Goal: Information Seeking & Learning: Check status

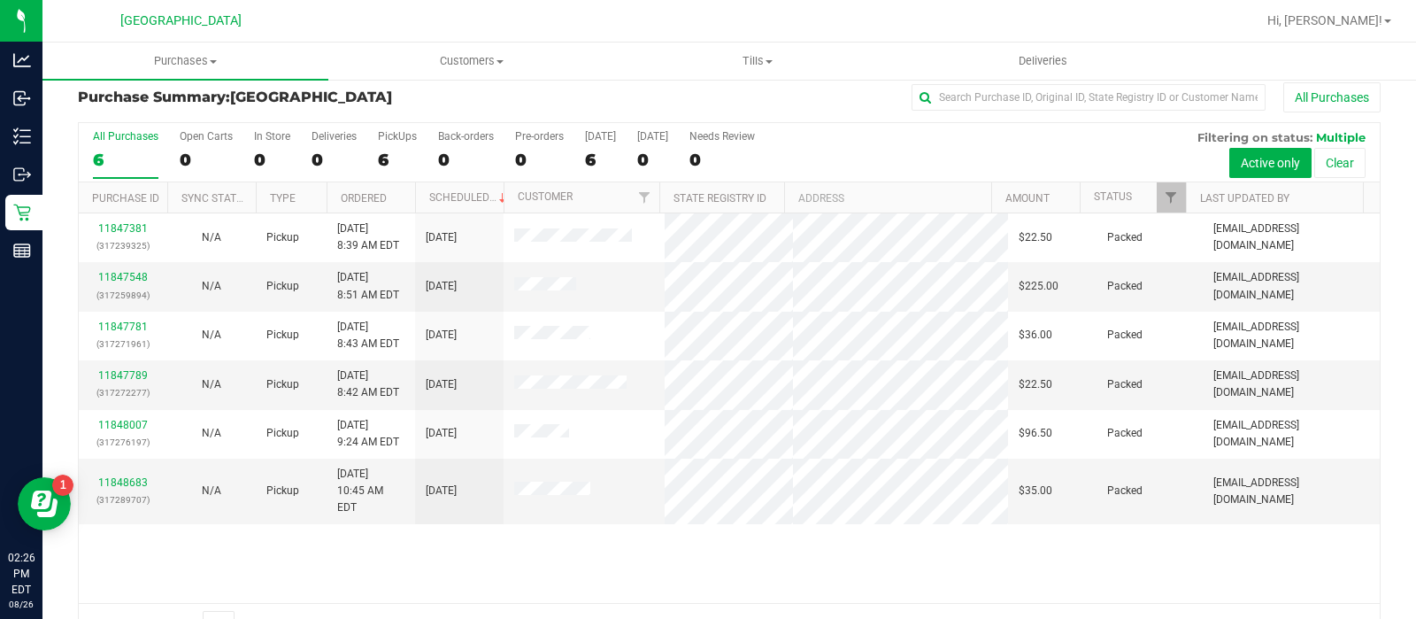
scroll to position [12, 0]
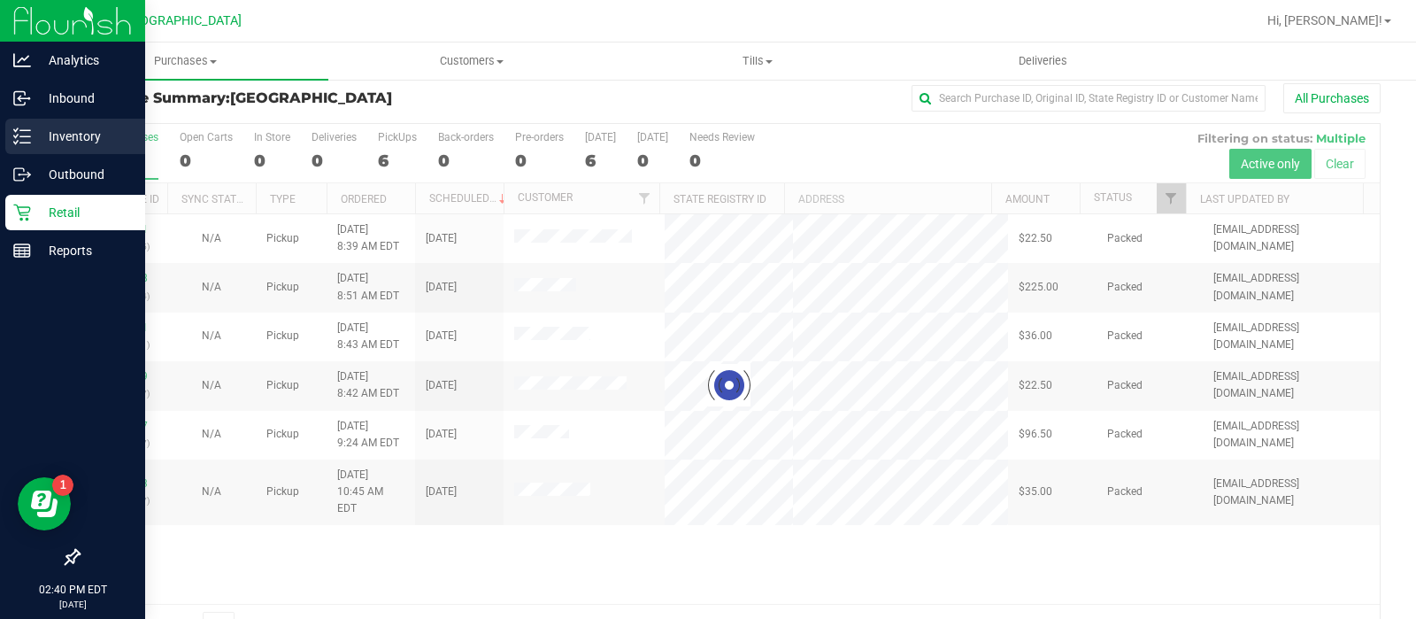
click at [97, 149] on div "Inventory" at bounding box center [75, 136] width 140 height 35
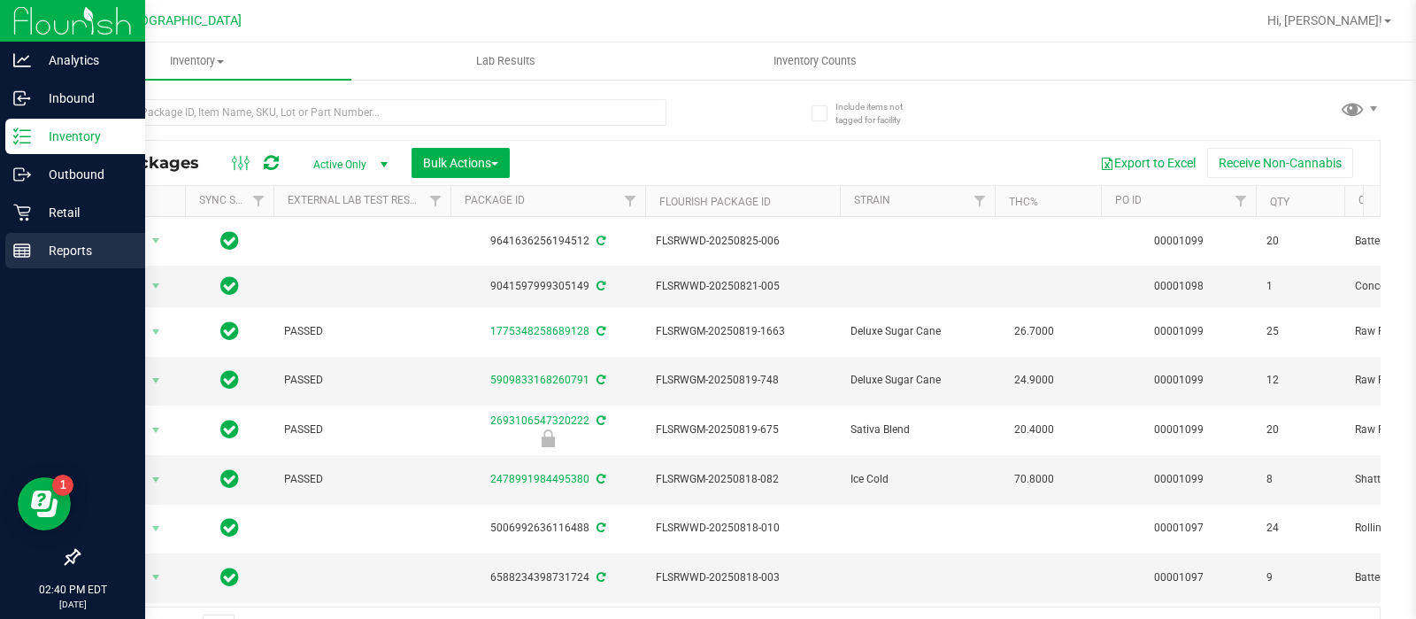
click at [40, 255] on p "Reports" at bounding box center [84, 250] width 106 height 21
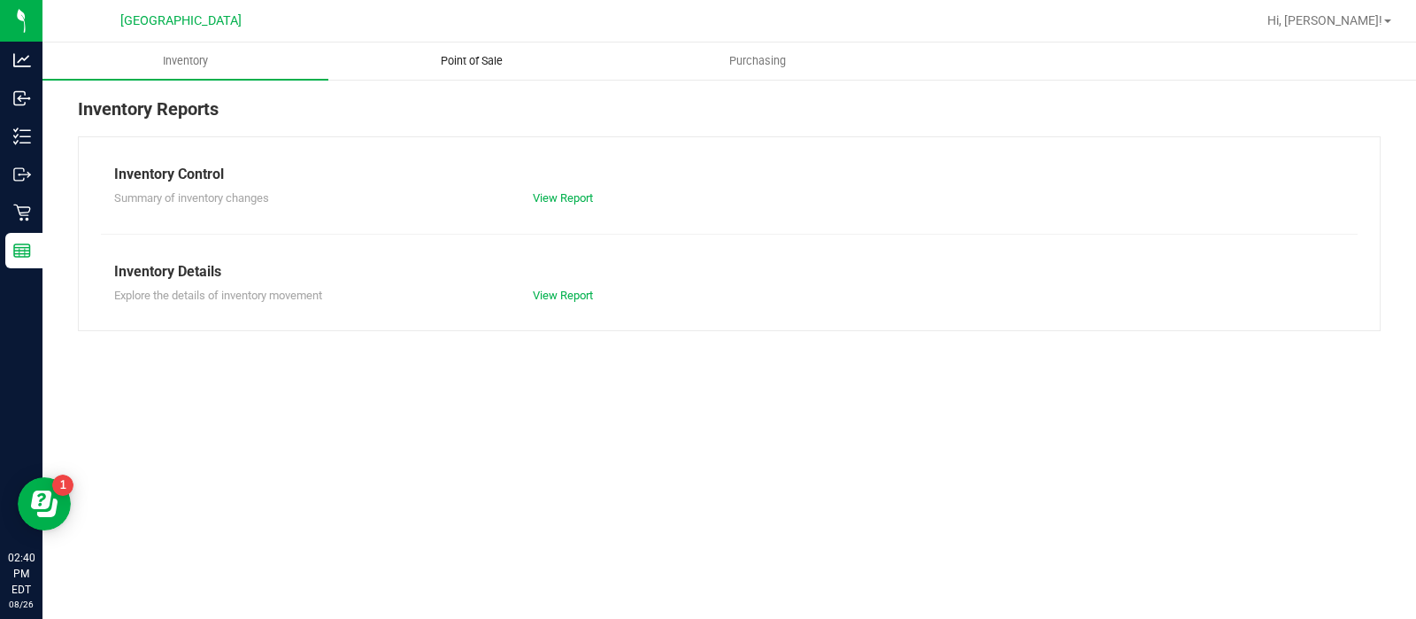
click at [495, 51] on uib-tab-heading "Point of Sale" at bounding box center [471, 60] width 284 height 35
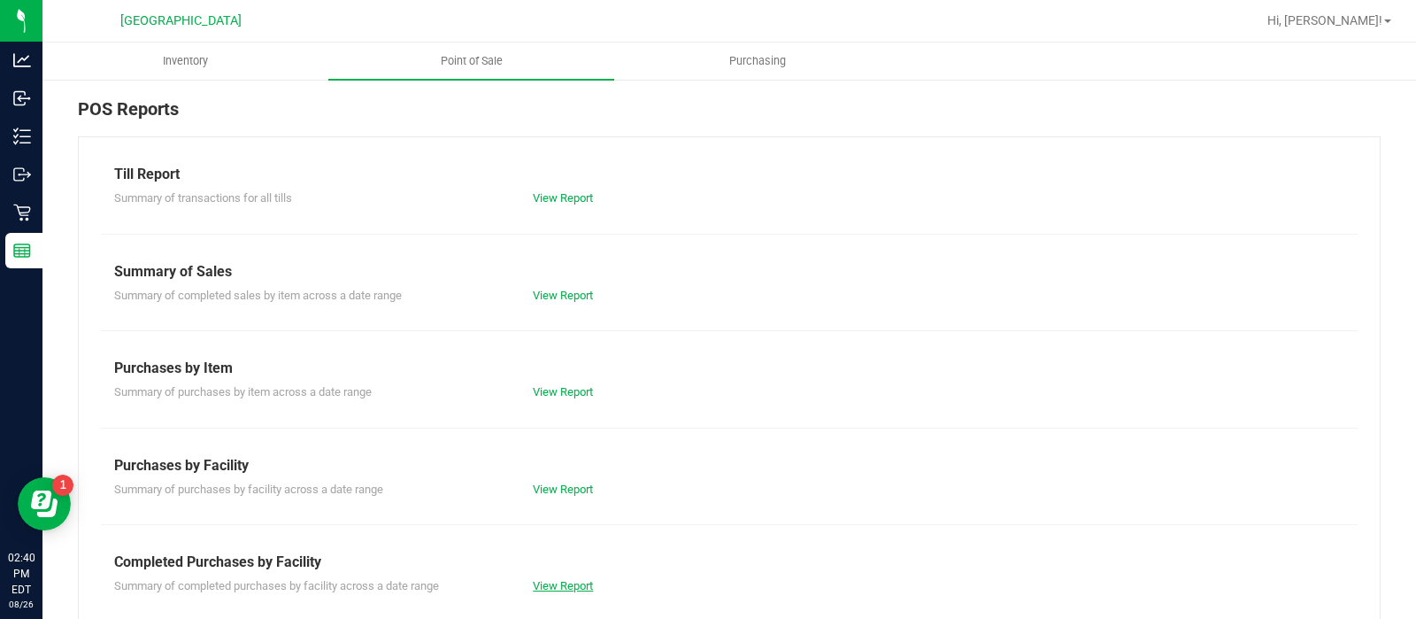
click at [584, 584] on link "View Report" at bounding box center [563, 585] width 60 height 13
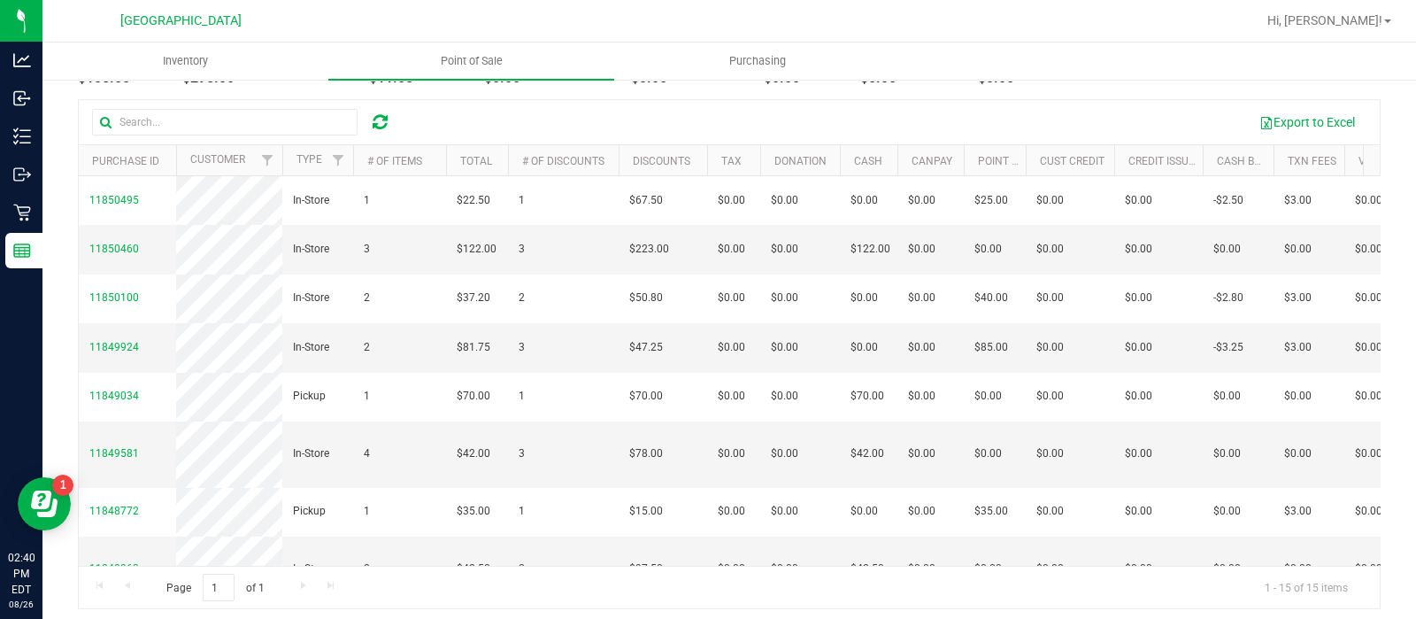
scroll to position [204, 0]
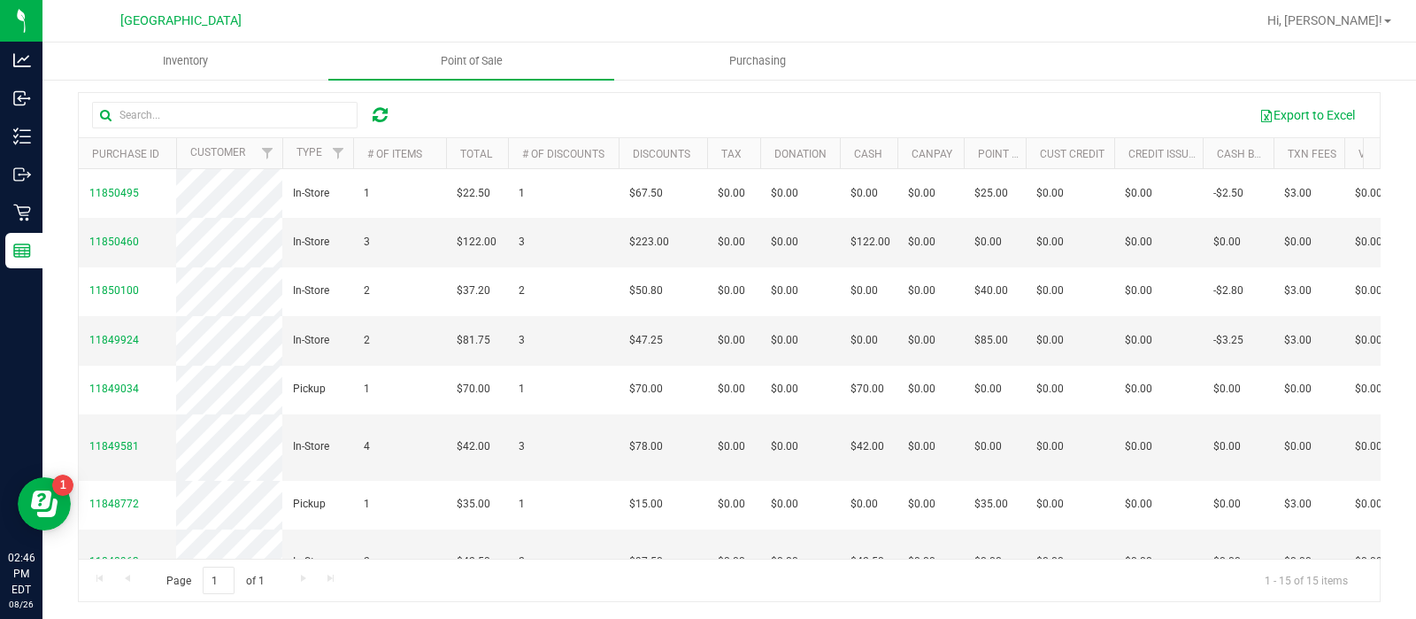
click at [1044, 604] on div "Back Completed Purchases by Facility Report [DATE] [DATE] - [DATE] [DATE] [DATE…" at bounding box center [728, 246] width 1373 height 745
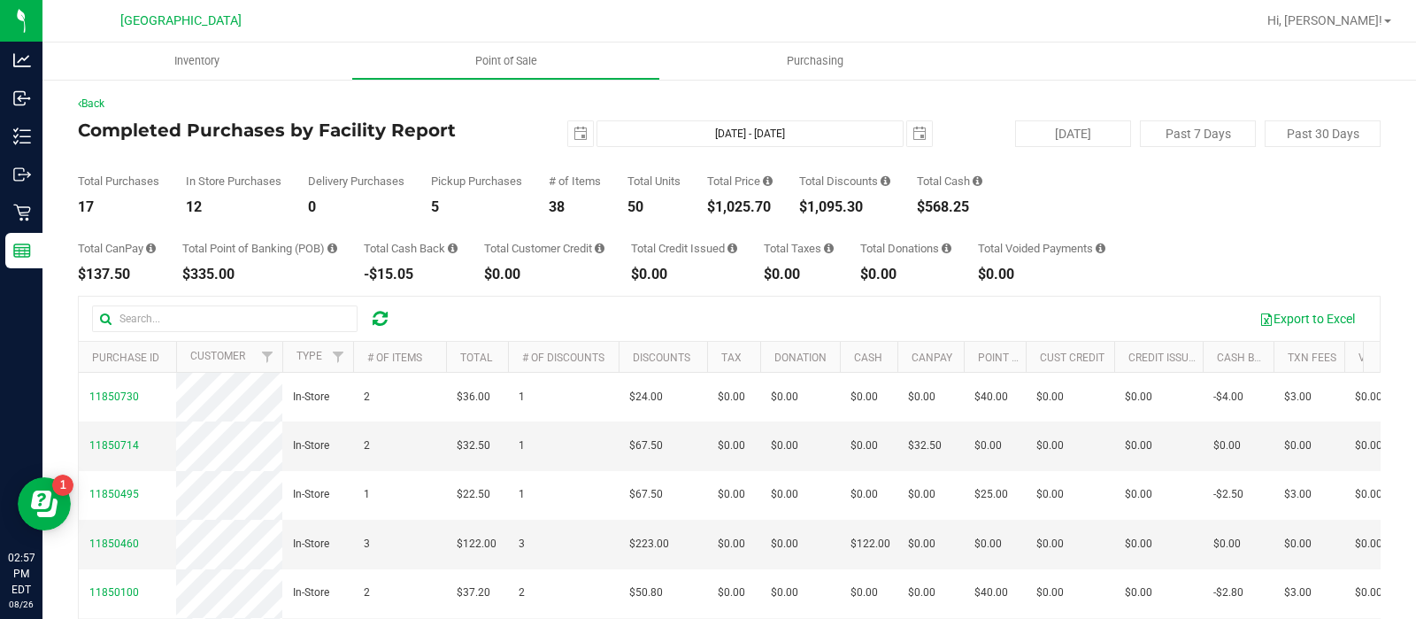
drag, startPoint x: 385, startPoint y: 183, endPoint x: 358, endPoint y: 210, distance: 37.5
click at [358, 210] on div "Delivery Purchases 0" at bounding box center [356, 194] width 96 height 39
